Goal: Book appointment/travel/reservation

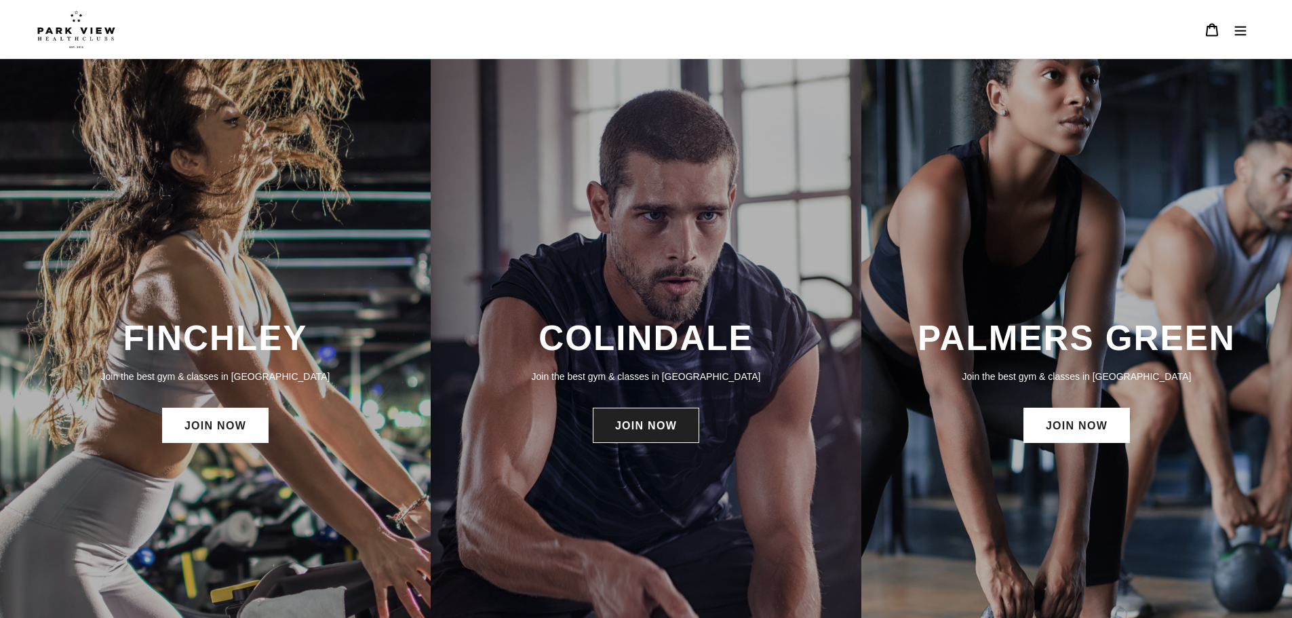
click at [666, 433] on link "JOIN NOW" at bounding box center [646, 425] width 106 height 35
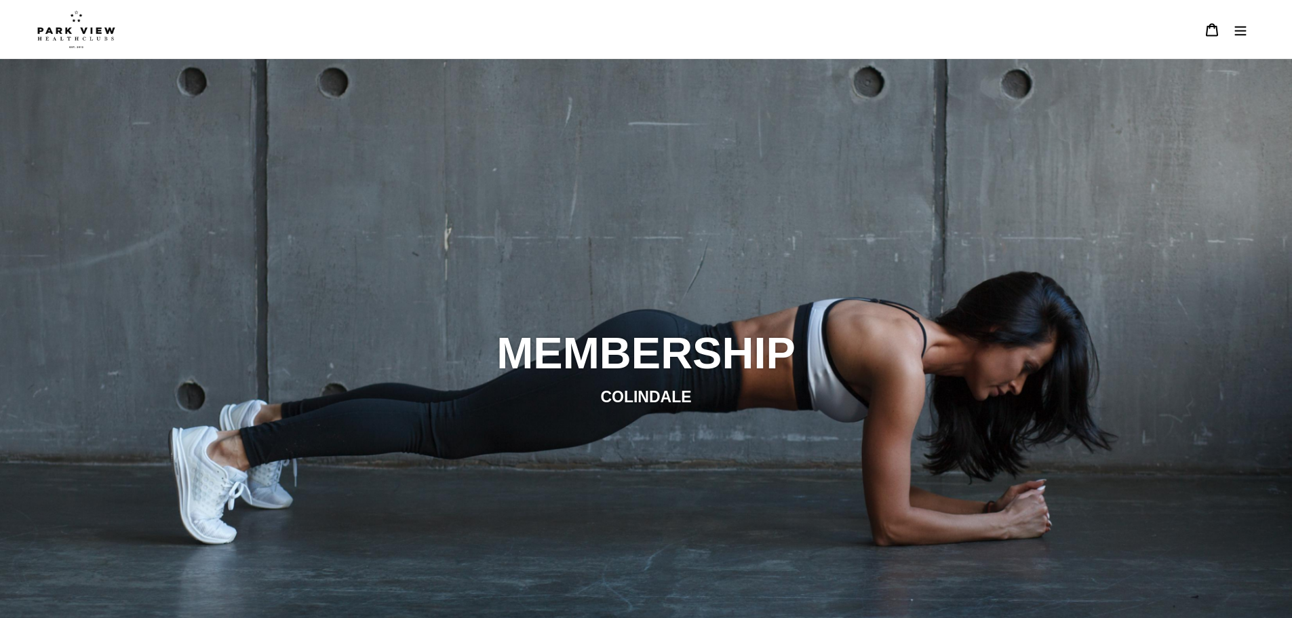
click at [1239, 31] on icon "Menu" at bounding box center [1241, 30] width 12 height 9
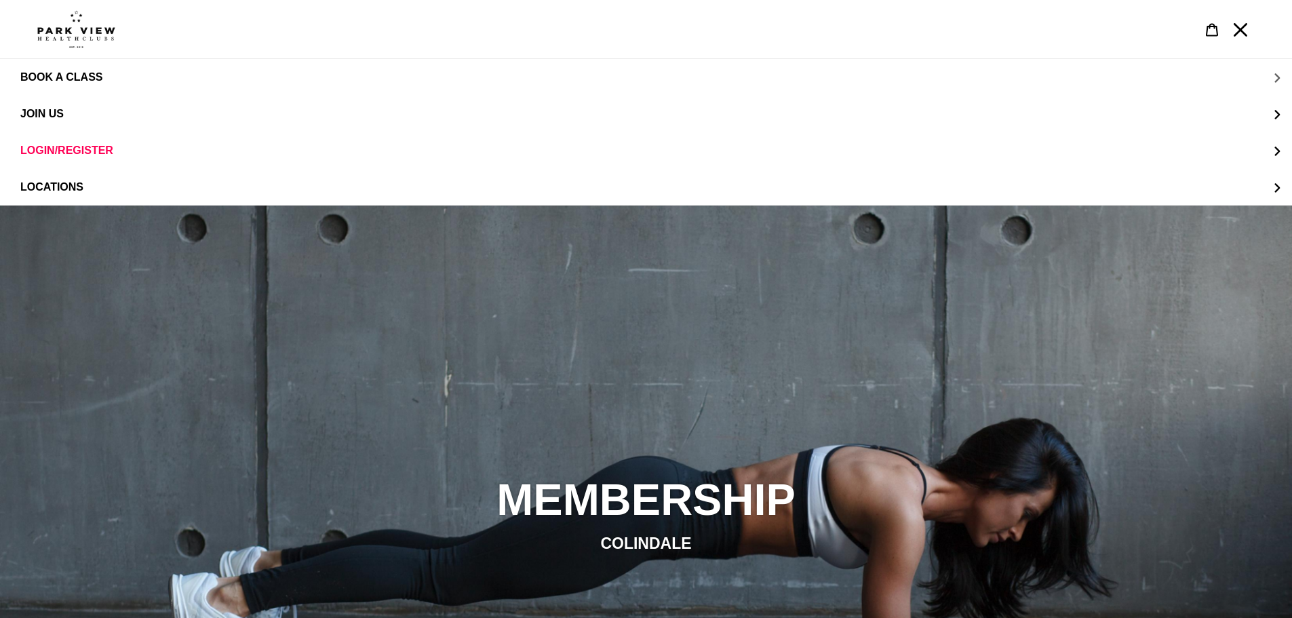
click at [87, 81] on span "BOOK A CLASS" at bounding box center [61, 77] width 82 height 12
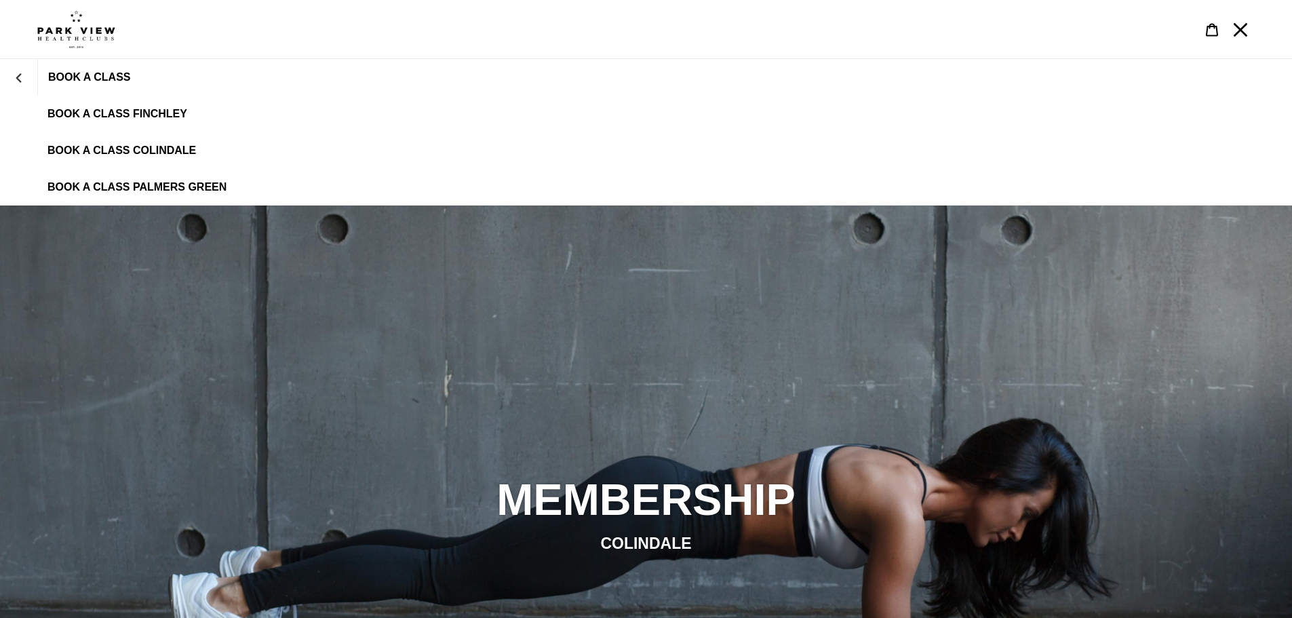
click at [104, 109] on span "BOOK A CLASS FINCHLEY" at bounding box center [117, 114] width 140 height 12
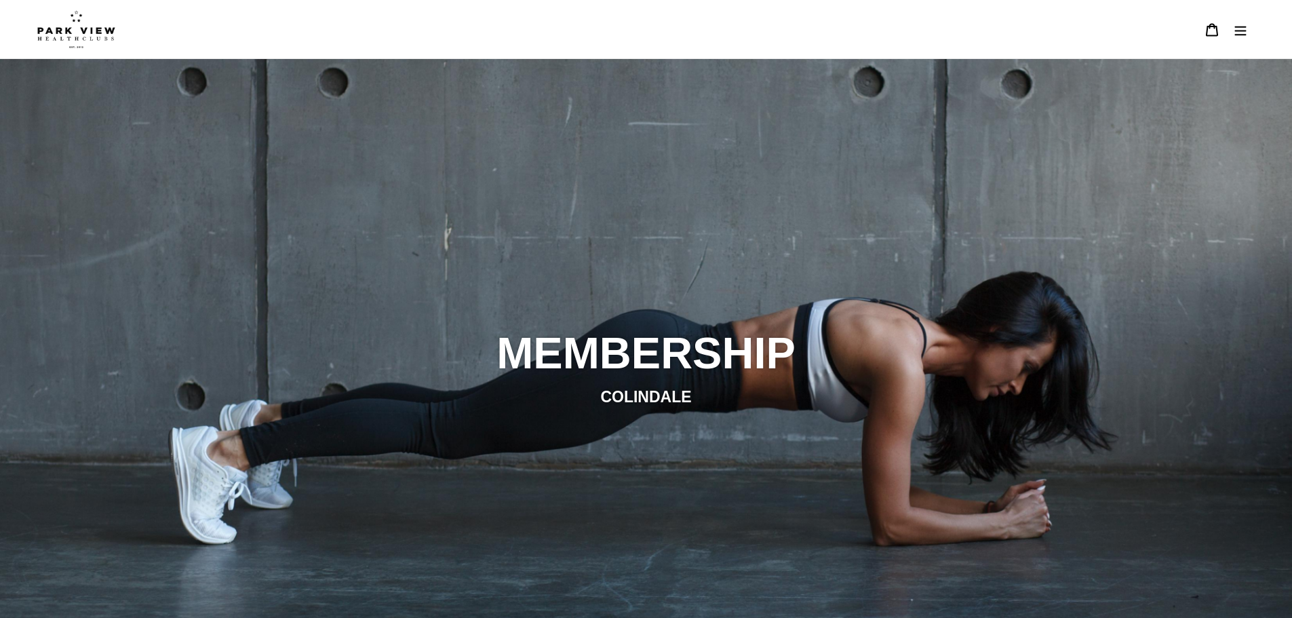
click at [1237, 27] on icon "Menu" at bounding box center [1241, 30] width 12 height 9
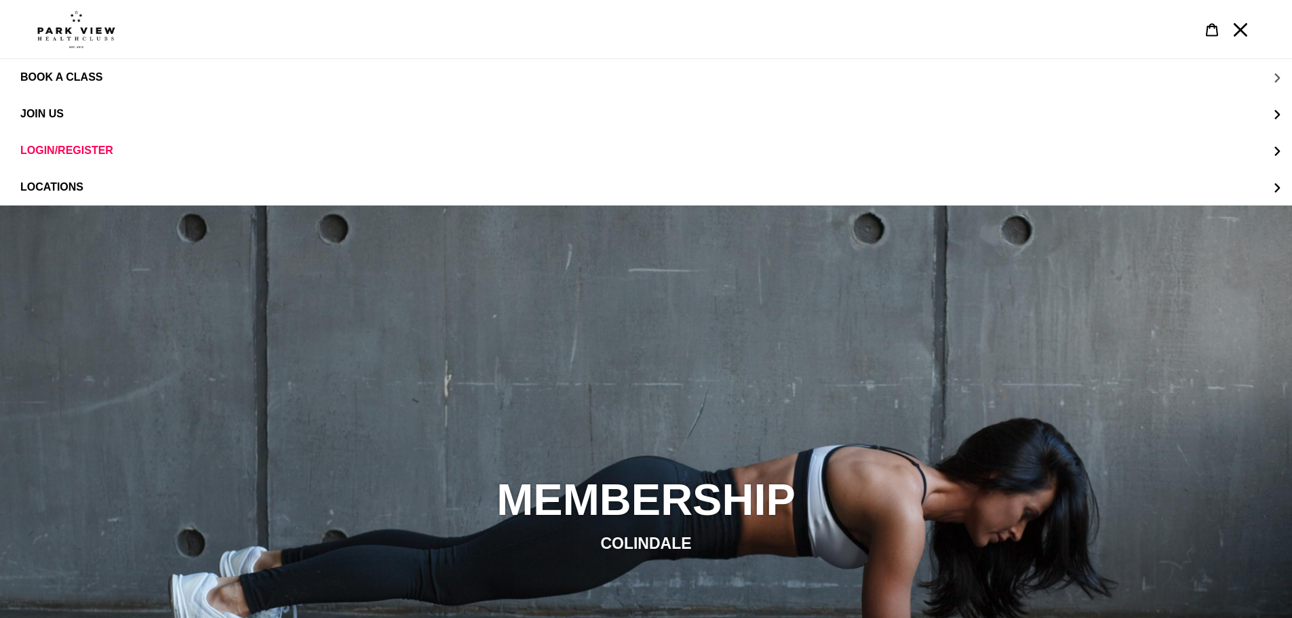
click at [94, 75] on span "BOOK A CLASS" at bounding box center [61, 77] width 82 height 12
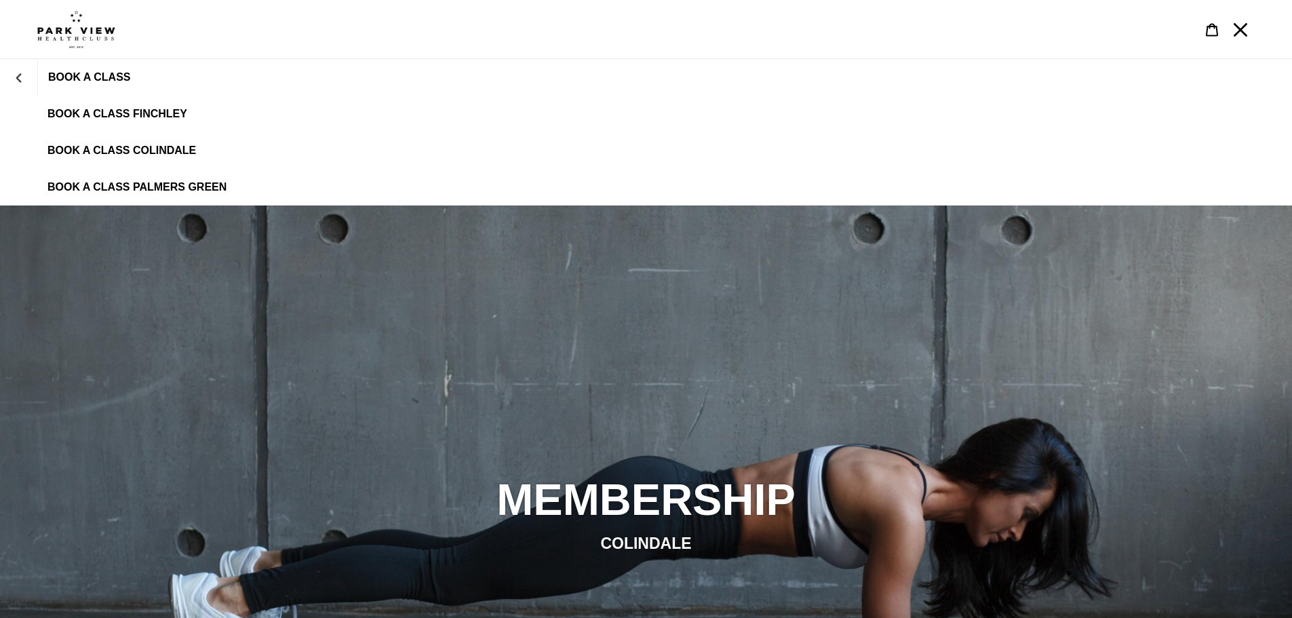
click at [166, 150] on span "BOOK A CLASS COLINDALE" at bounding box center [121, 150] width 149 height 12
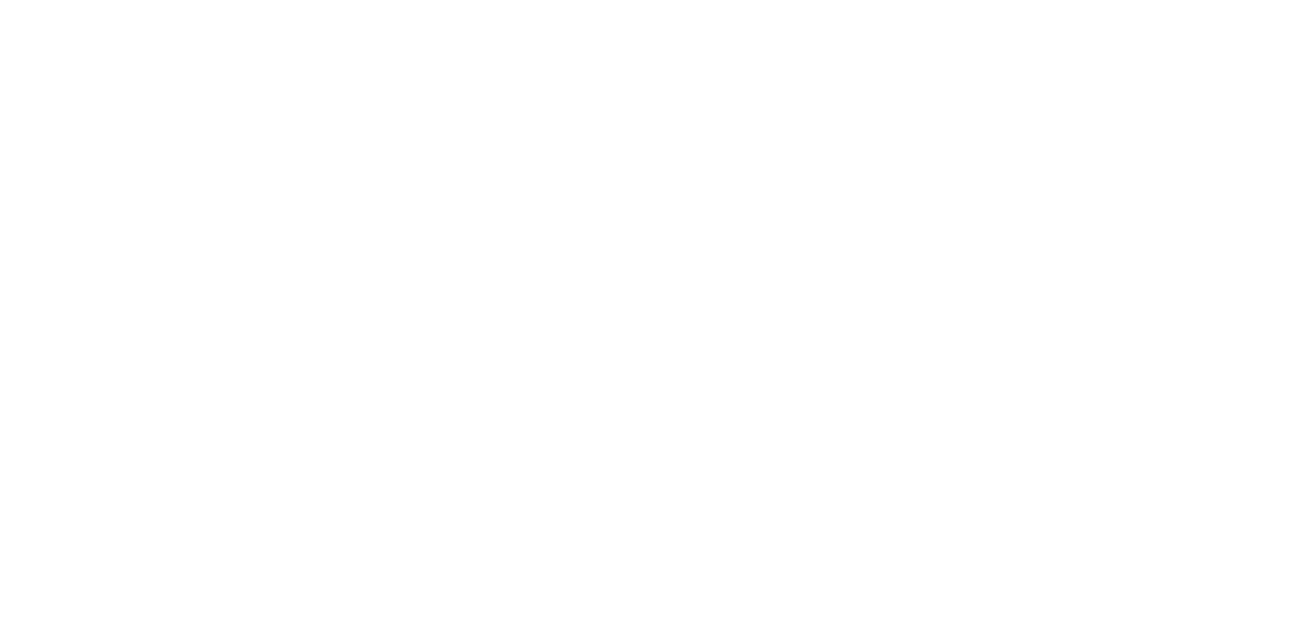
scroll to position [446, 0]
